Goal: Task Accomplishment & Management: Manage account settings

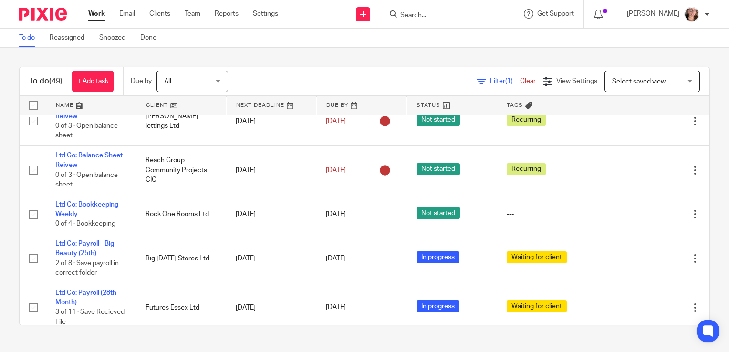
scroll to position [940, 0]
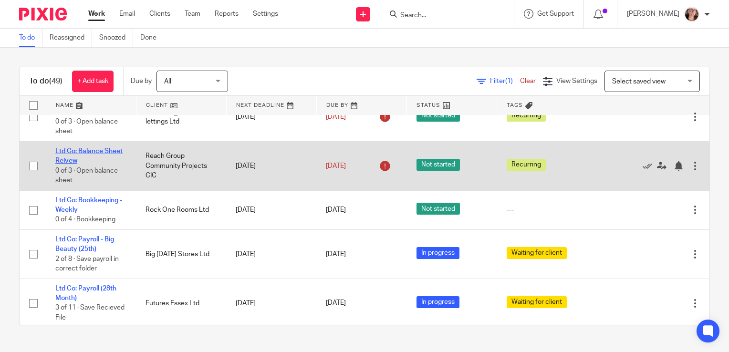
click at [109, 153] on link "Ltd Co: Balance Sheet Reivew" at bounding box center [88, 156] width 67 height 16
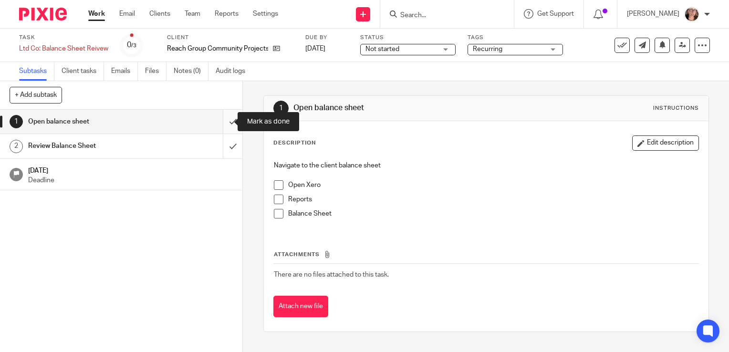
click at [223, 121] on input "submit" at bounding box center [121, 122] width 242 height 24
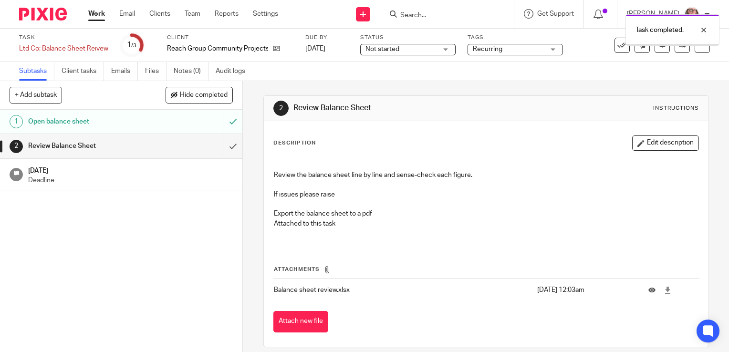
click at [405, 46] on span "Not started" at bounding box center [402, 49] width 72 height 10
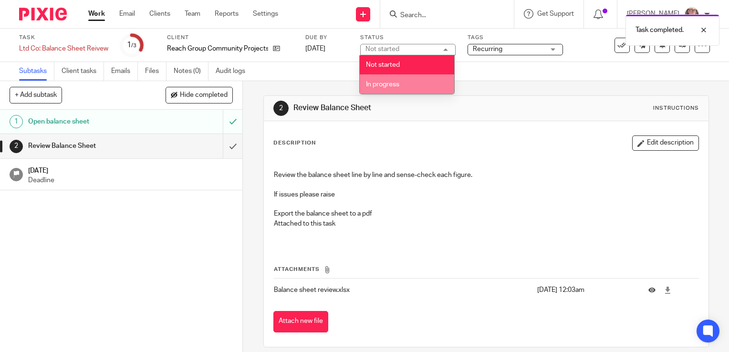
click at [391, 78] on li "In progress" at bounding box center [407, 84] width 94 height 20
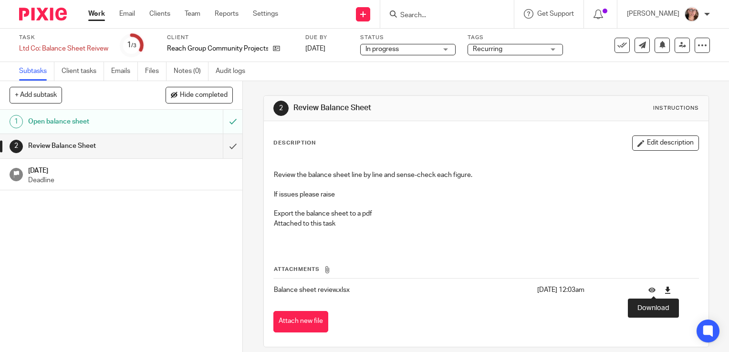
click at [664, 292] on icon at bounding box center [667, 290] width 7 height 7
click at [301, 323] on button "Attach new file" at bounding box center [300, 321] width 55 height 21
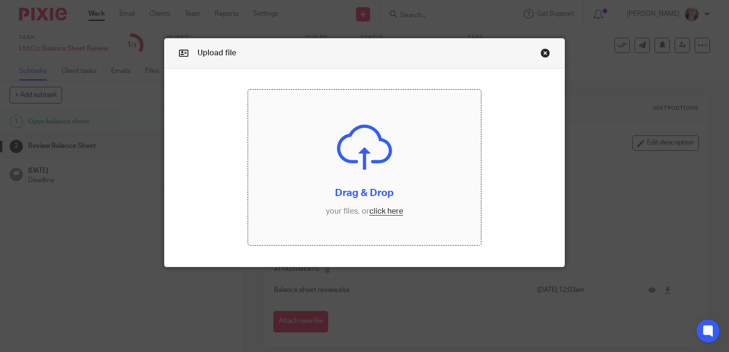
click at [384, 210] on input "file" at bounding box center [364, 168] width 232 height 156
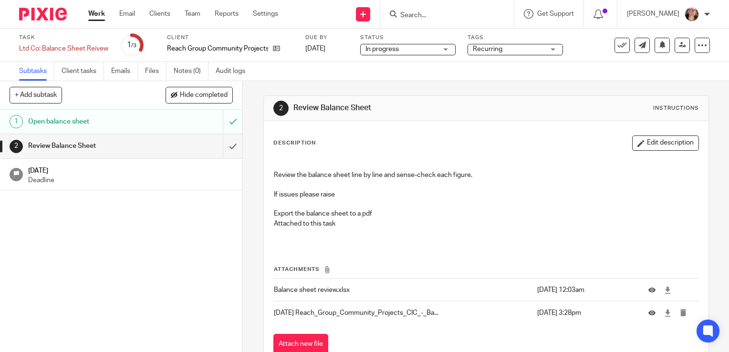
click at [309, 332] on div "Attachments Balance sheet review.xlsx 4 Aug 2025 12:03am JULY 25 Reach_Group_Co…" at bounding box center [486, 301] width 426 height 110
click at [308, 337] on button "Attach new file" at bounding box center [300, 344] width 55 height 21
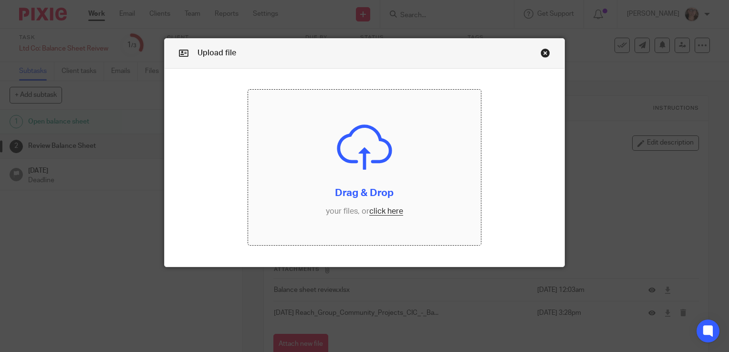
click at [384, 211] on input "file" at bounding box center [364, 168] width 232 height 156
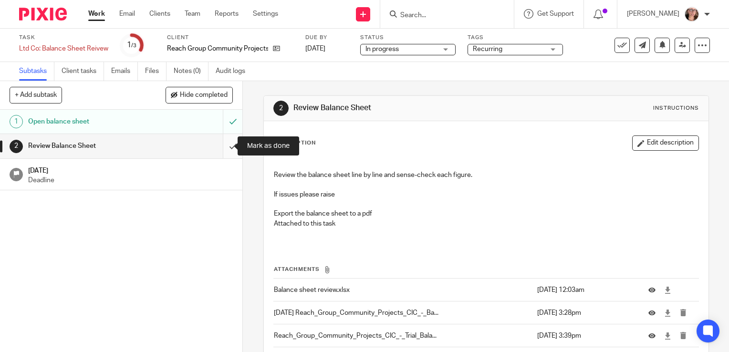
click at [223, 148] on input "submit" at bounding box center [121, 146] width 242 height 24
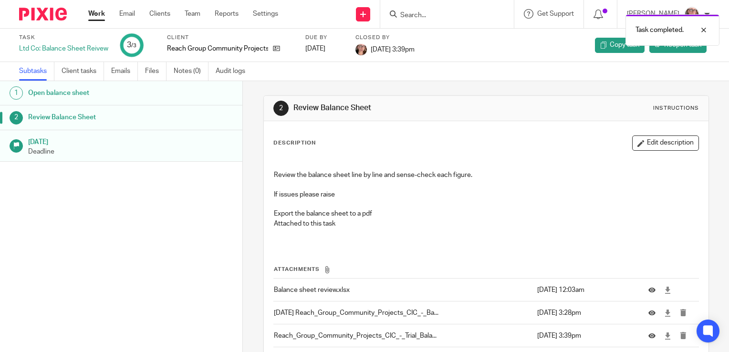
click at [101, 14] on link "Work" at bounding box center [96, 14] width 17 height 10
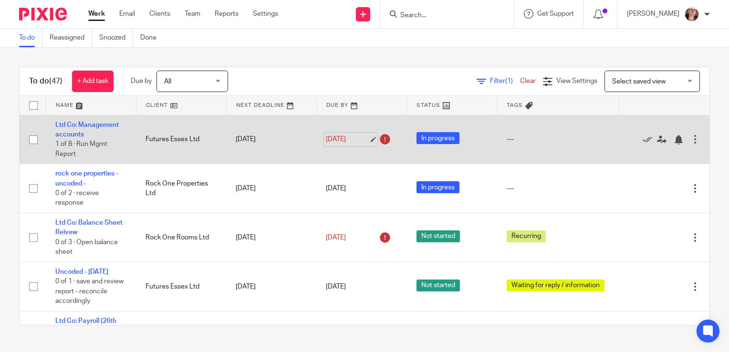
click at [329, 138] on link "[DATE]" at bounding box center [347, 140] width 43 height 10
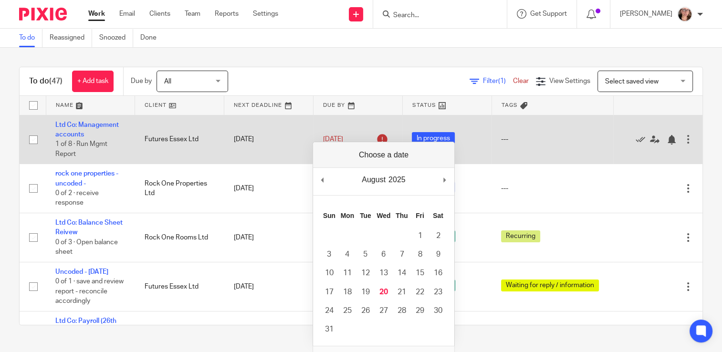
click at [108, 119] on td "Ltd Co: Management accounts 1 of 8 · Run Mgmt Report" at bounding box center [90, 139] width 89 height 49
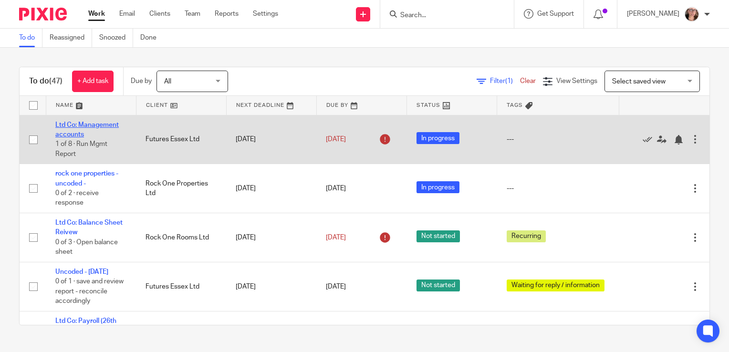
click at [108, 123] on link "Ltd Co: Management accounts" at bounding box center [86, 130] width 63 height 16
click at [108, 125] on link "Ltd Co: Management accounts" at bounding box center [86, 130] width 63 height 16
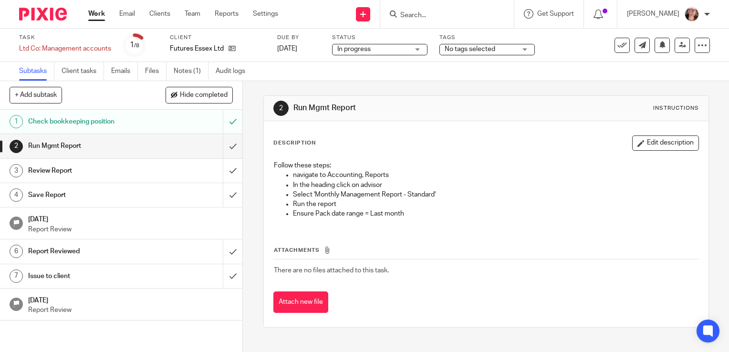
click at [470, 55] on div "No tags selected" at bounding box center [486, 49] width 95 height 11
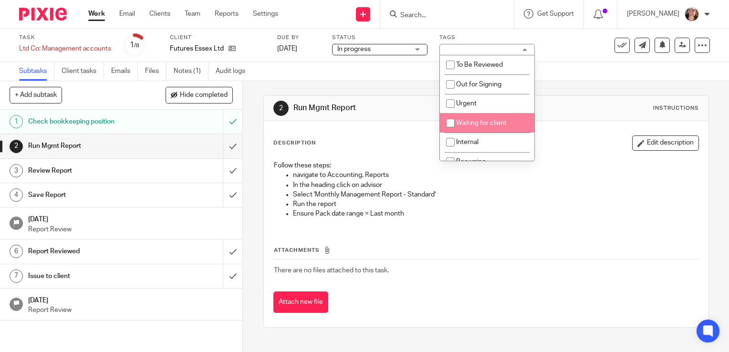
click at [477, 128] on li "Waiting for client" at bounding box center [487, 123] width 94 height 20
checkbox input "true"
click at [387, 97] on div "2 Run Mgmt Report Instructions" at bounding box center [486, 108] width 445 height 25
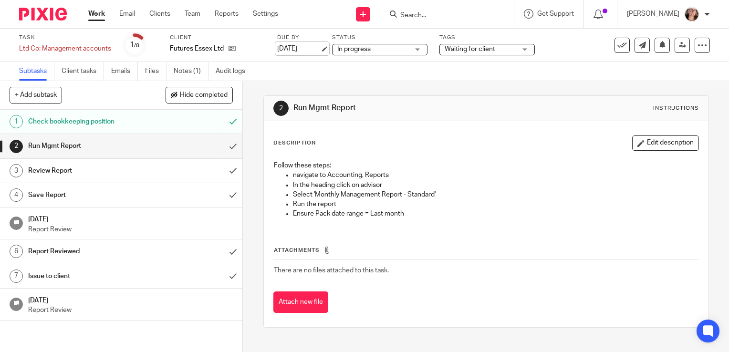
click at [281, 49] on link "[DATE]" at bounding box center [298, 49] width 43 height 10
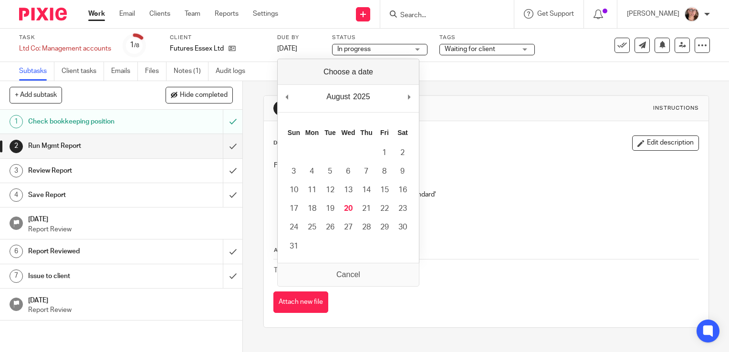
click at [483, 66] on div "Subtasks Client tasks Emails Files Notes (1) Audit logs" at bounding box center [364, 71] width 729 height 19
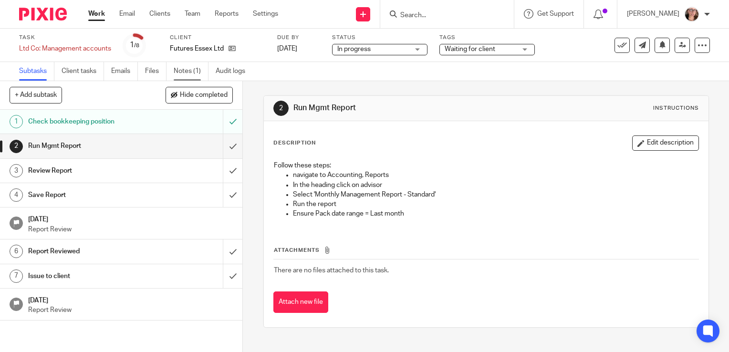
click at [185, 73] on link "Notes (1)" at bounding box center [191, 71] width 35 height 19
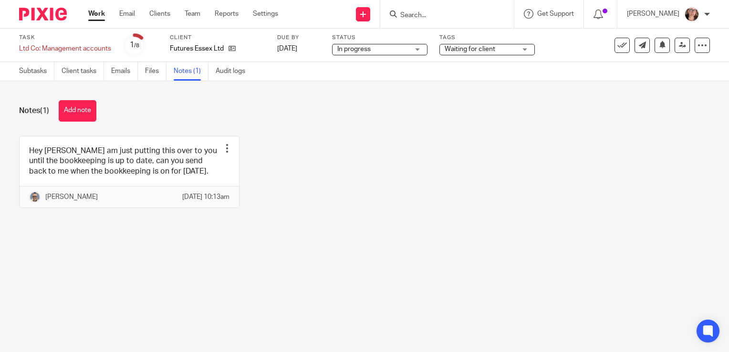
click at [103, 10] on link "Work" at bounding box center [96, 14] width 17 height 10
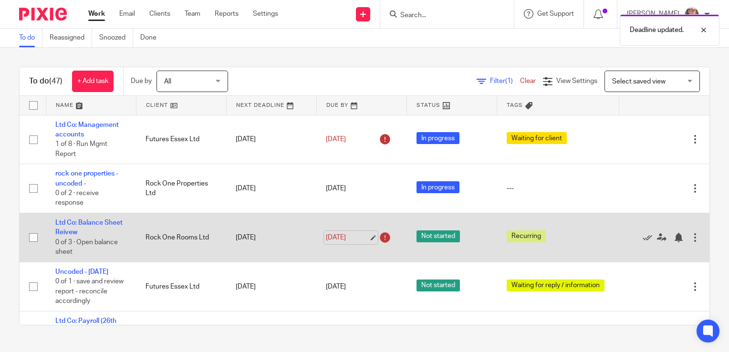
click at [338, 241] on link "20 Aug 2025" at bounding box center [347, 238] width 43 height 10
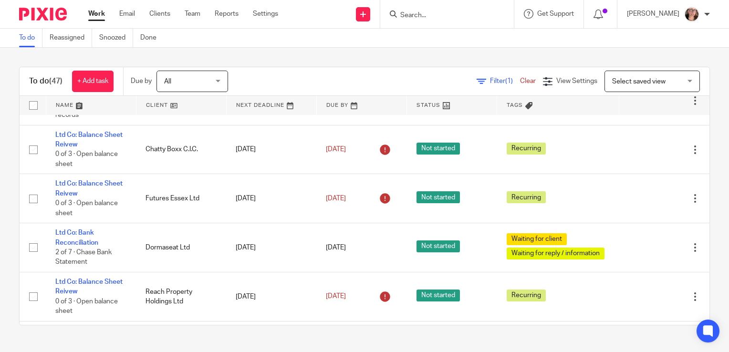
scroll to position [244, 0]
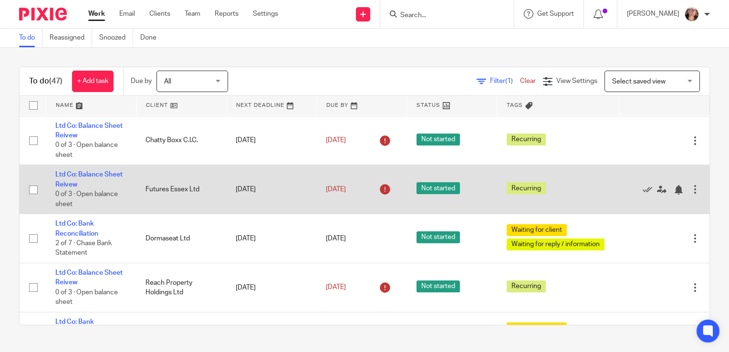
click at [331, 185] on div "[DATE]" at bounding box center [361, 189] width 71 height 15
click at [330, 188] on link "[DATE]" at bounding box center [347, 190] width 43 height 10
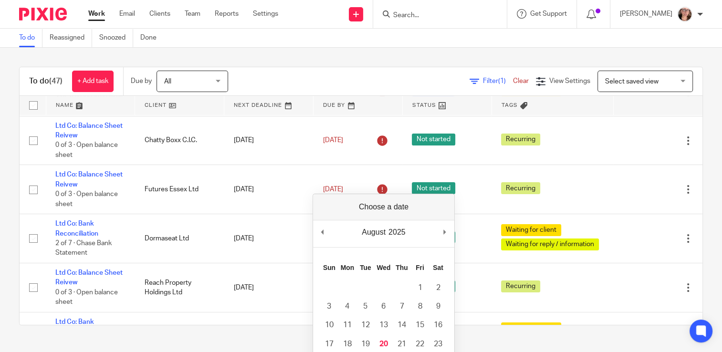
click at [452, 228] on div "August January February March April May June July August September October Nove…" at bounding box center [383, 233] width 141 height 27
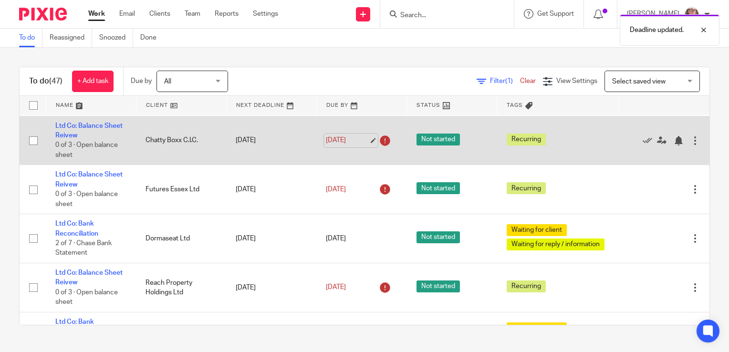
click at [333, 146] on link "[DATE]" at bounding box center [347, 141] width 43 height 10
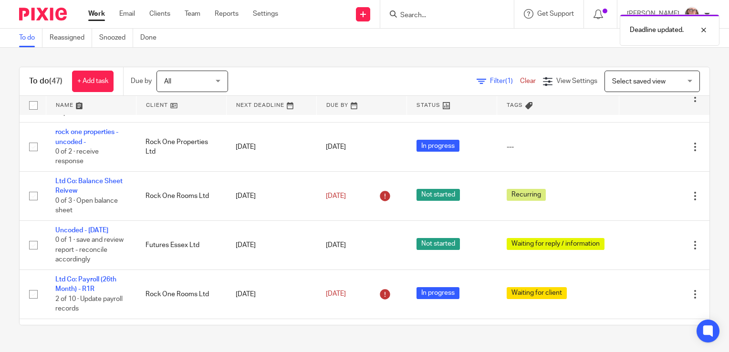
scroll to position [6, 0]
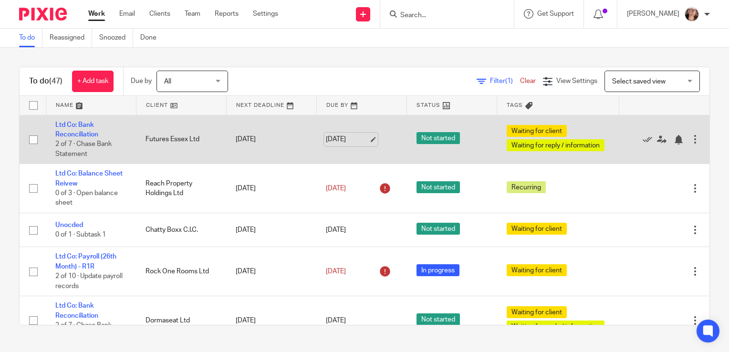
click at [326, 137] on link "[DATE]" at bounding box center [347, 140] width 43 height 10
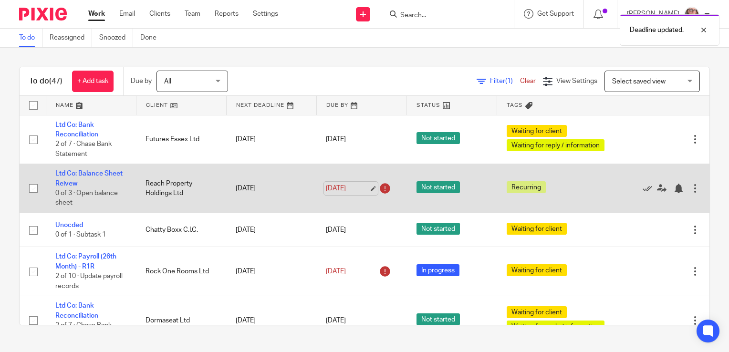
click at [336, 188] on link "[DATE]" at bounding box center [347, 189] width 43 height 10
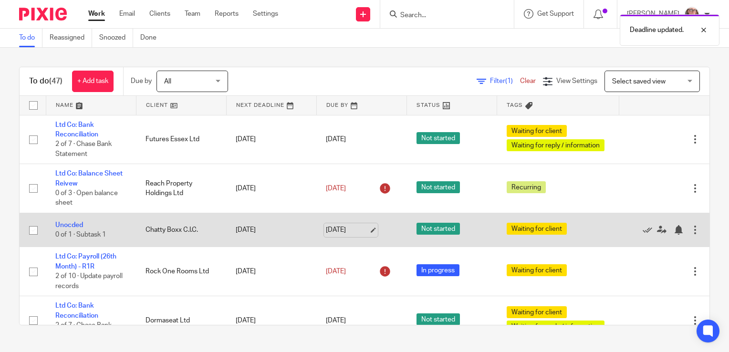
click at [335, 232] on link "[DATE]" at bounding box center [347, 230] width 43 height 10
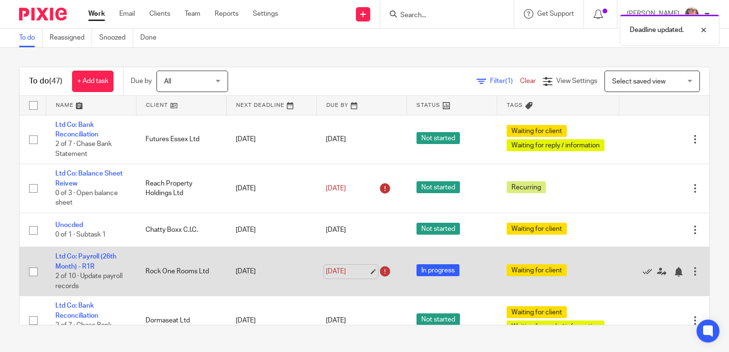
click at [347, 272] on link "[DATE]" at bounding box center [347, 272] width 43 height 10
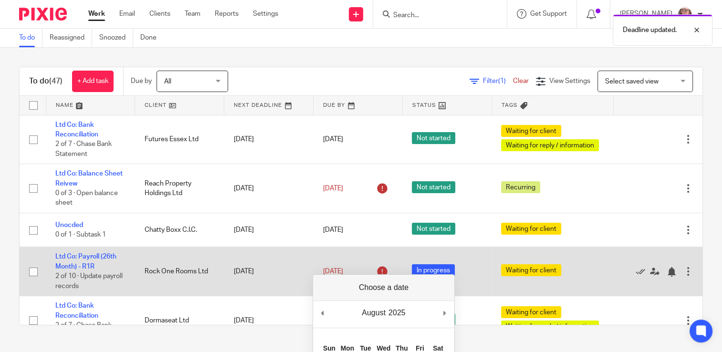
click at [339, 253] on td "[DATE]" at bounding box center [358, 271] width 89 height 49
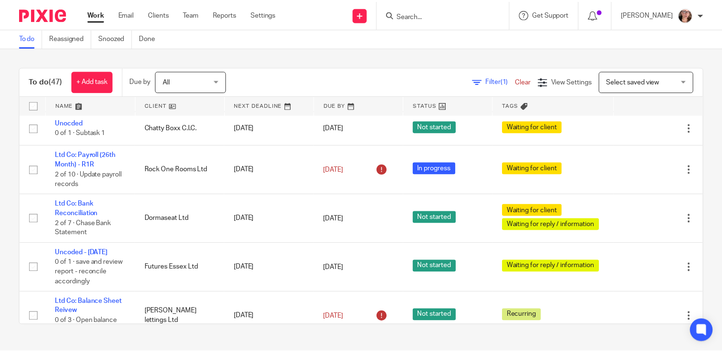
scroll to position [107, 0]
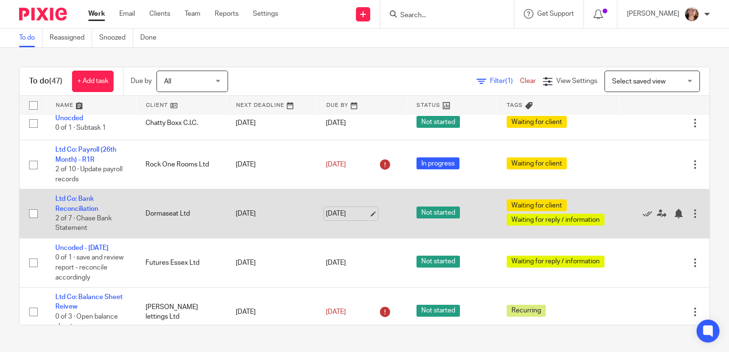
click at [351, 218] on link "20 Aug 2025" at bounding box center [347, 214] width 43 height 10
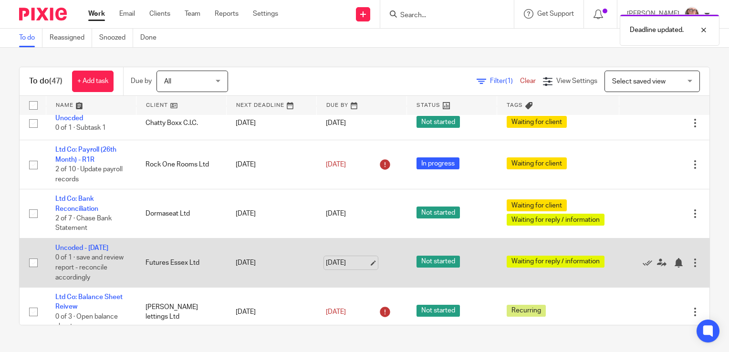
click at [331, 265] on link "20 Aug 2025" at bounding box center [347, 263] width 43 height 10
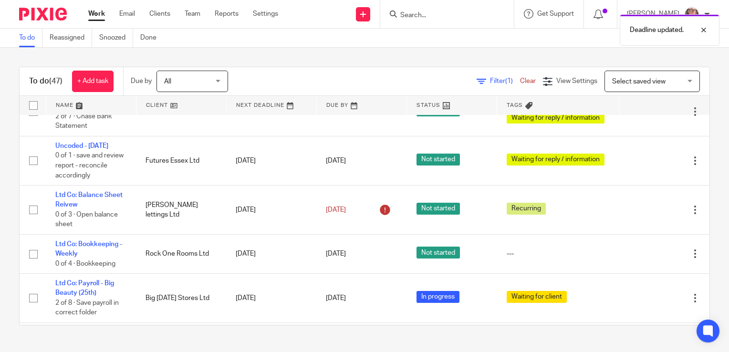
scroll to position [235, 0]
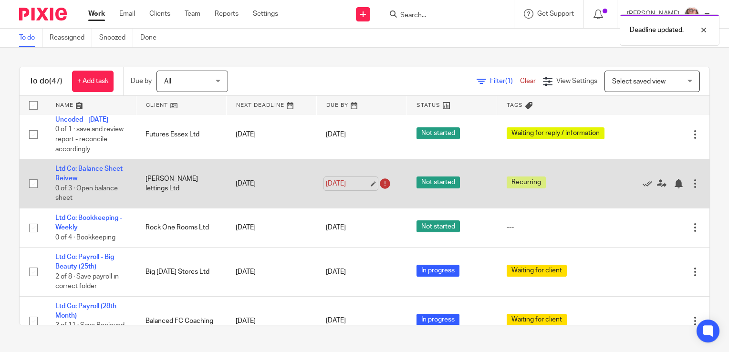
click at [334, 187] on link "20 Aug 2025" at bounding box center [347, 184] width 43 height 10
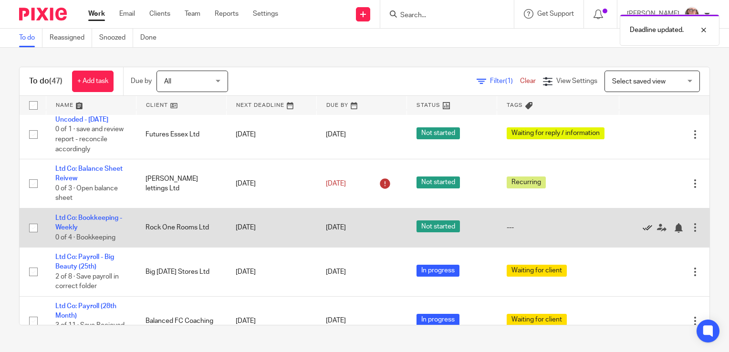
click at [643, 229] on icon at bounding box center [648, 228] width 10 height 10
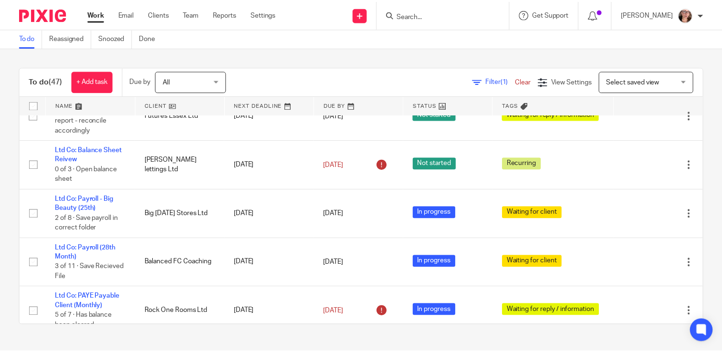
scroll to position [273, 0]
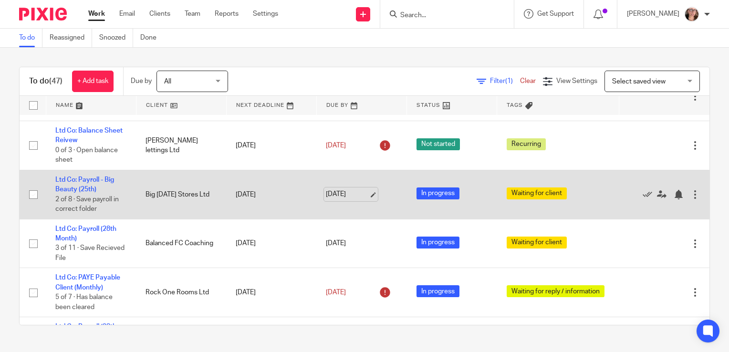
drag, startPoint x: 692, startPoint y: 319, endPoint x: 340, endPoint y: 198, distance: 372.7
click at [340, 198] on link "24 Aug 2025" at bounding box center [347, 194] width 43 height 10
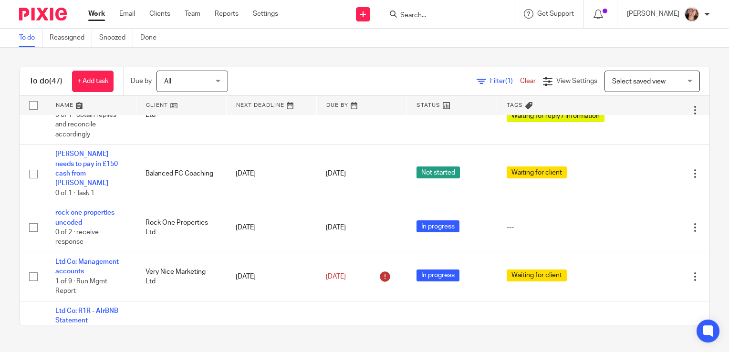
scroll to position [617, 0]
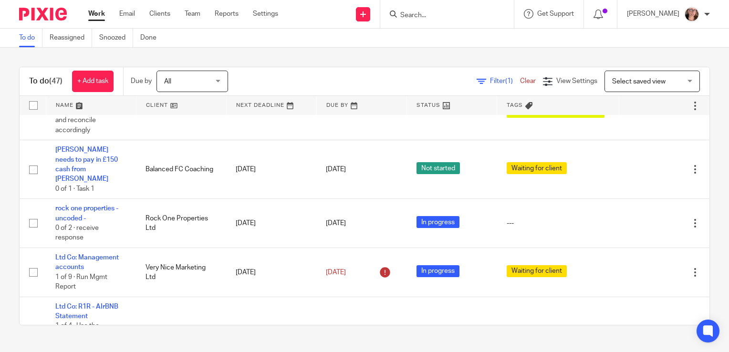
click at [92, 18] on link "Work" at bounding box center [96, 14] width 17 height 10
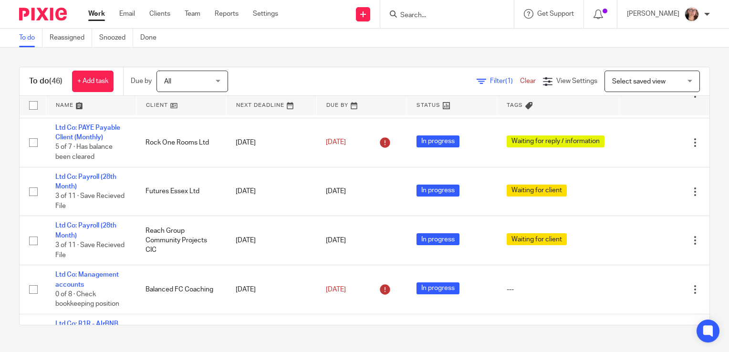
scroll to position [153, 0]
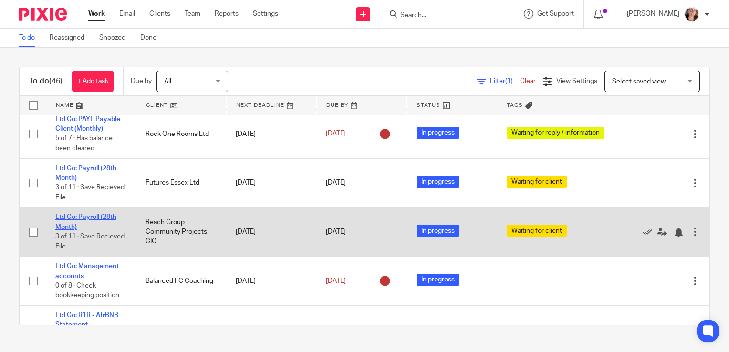
click at [97, 220] on link "Ltd Co: Payroll (28th Month)" at bounding box center [85, 222] width 61 height 16
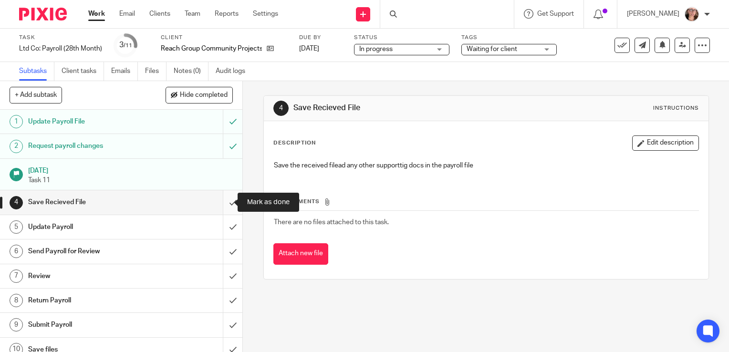
click at [221, 201] on input "submit" at bounding box center [121, 202] width 242 height 24
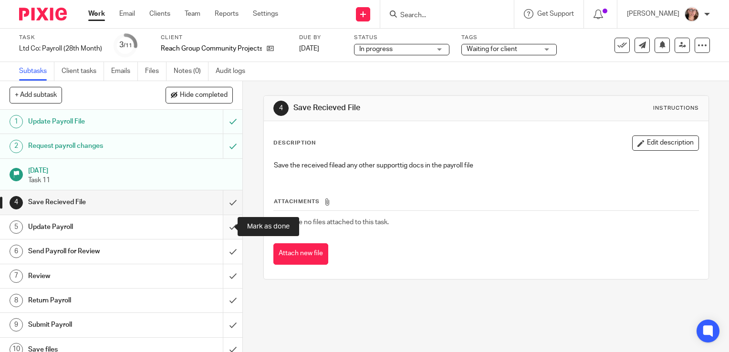
click at [222, 224] on input "submit" at bounding box center [121, 227] width 242 height 24
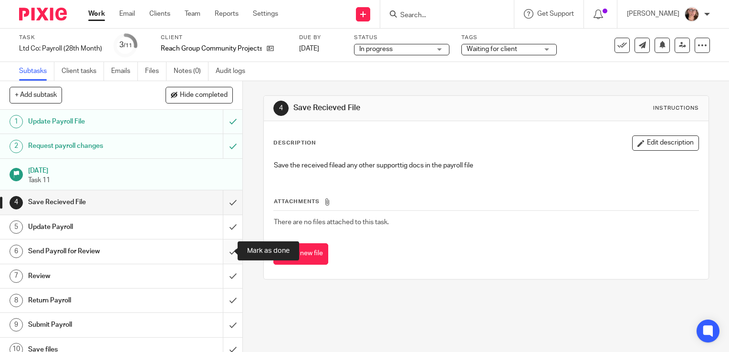
click at [226, 250] on input "submit" at bounding box center [121, 252] width 242 height 24
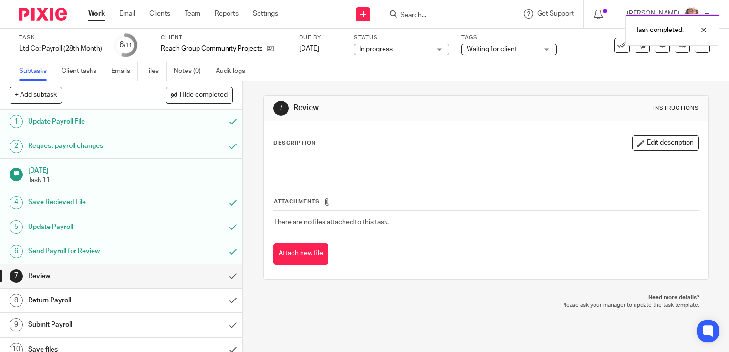
click at [511, 47] on span "Waiting for client" at bounding box center [492, 49] width 51 height 7
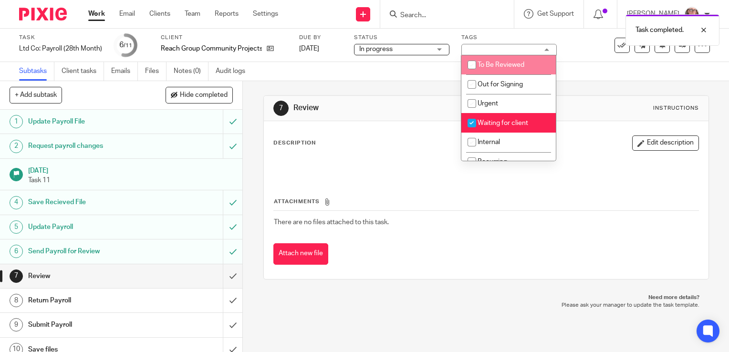
click at [502, 70] on li "To Be Reviewed" at bounding box center [508, 65] width 94 height 20
checkbox input "true"
click at [473, 119] on input "checkbox" at bounding box center [472, 123] width 18 height 18
checkbox input "false"
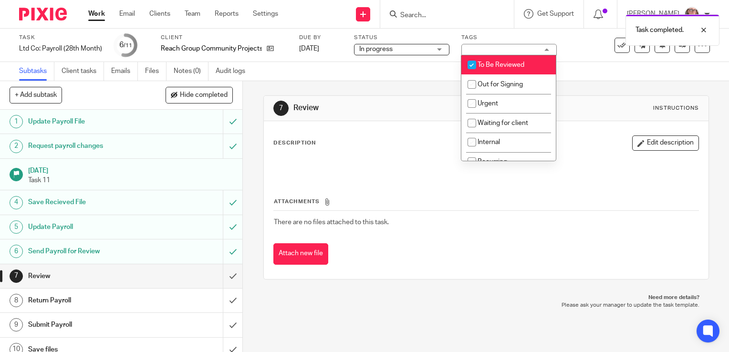
click at [403, 70] on div "Subtasks Client tasks Emails Files Notes (0) Audit logs" at bounding box center [364, 71] width 729 height 19
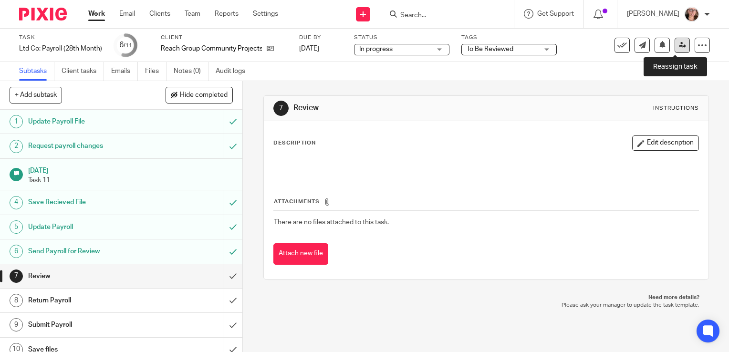
click at [680, 42] on link at bounding box center [682, 45] width 15 height 15
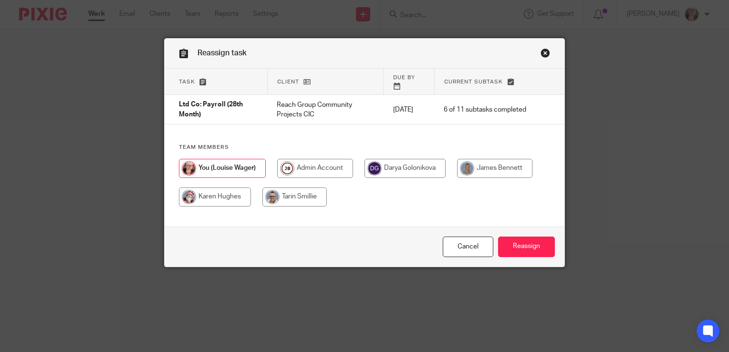
click at [494, 159] on input "radio" at bounding box center [494, 168] width 75 height 19
radio input "true"
click at [523, 240] on input "Reassign" at bounding box center [526, 247] width 57 height 21
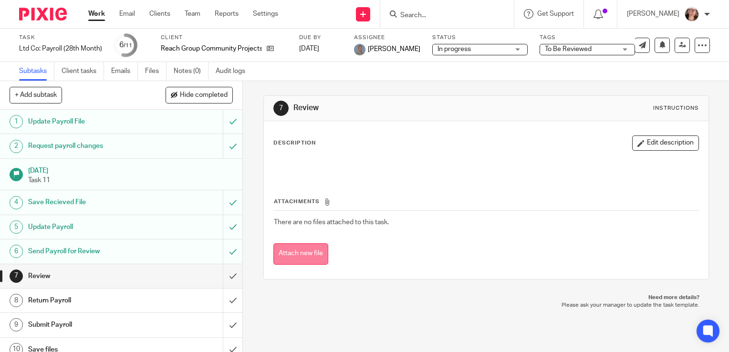
click at [308, 257] on button "Attach new file" at bounding box center [300, 253] width 55 height 21
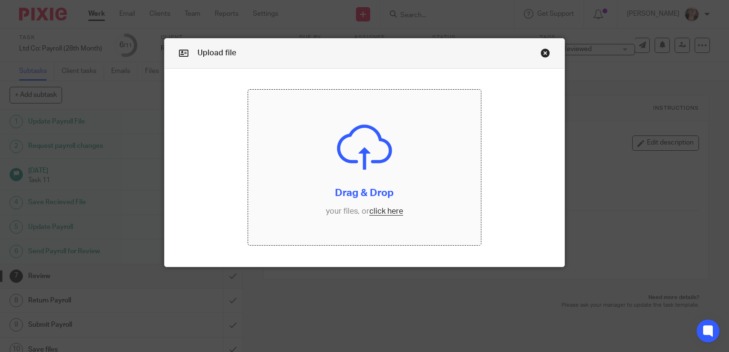
click at [383, 205] on input "file" at bounding box center [364, 168] width 232 height 156
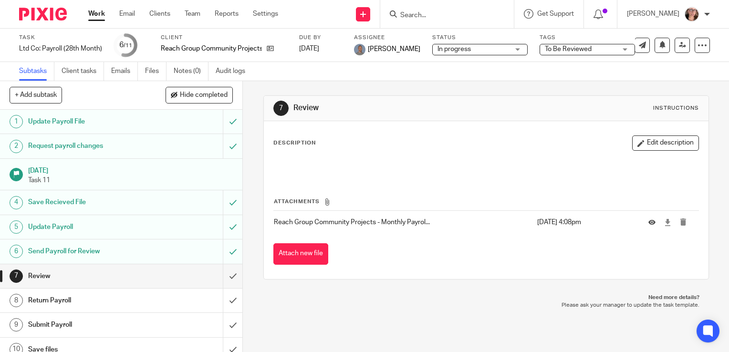
click at [95, 13] on link "Work" at bounding box center [96, 14] width 17 height 10
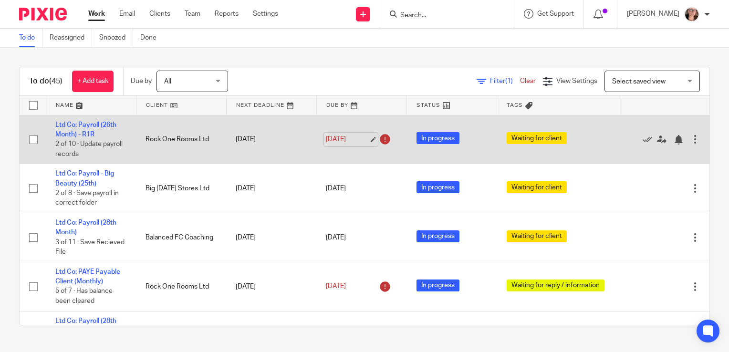
click at [327, 140] on link "[DATE]" at bounding box center [347, 140] width 43 height 10
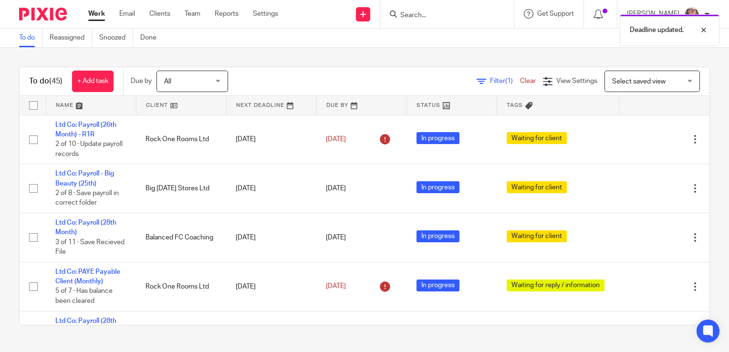
click at [95, 14] on link "Work" at bounding box center [96, 14] width 17 height 10
